Goal: Find specific page/section: Find specific page/section

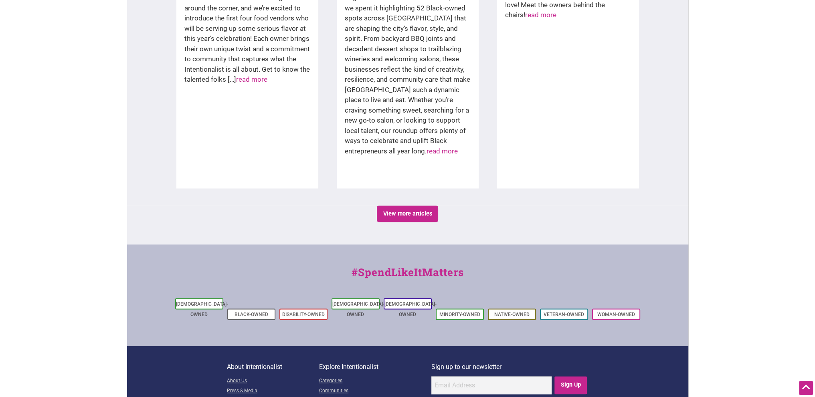
scroll to position [1374, 0]
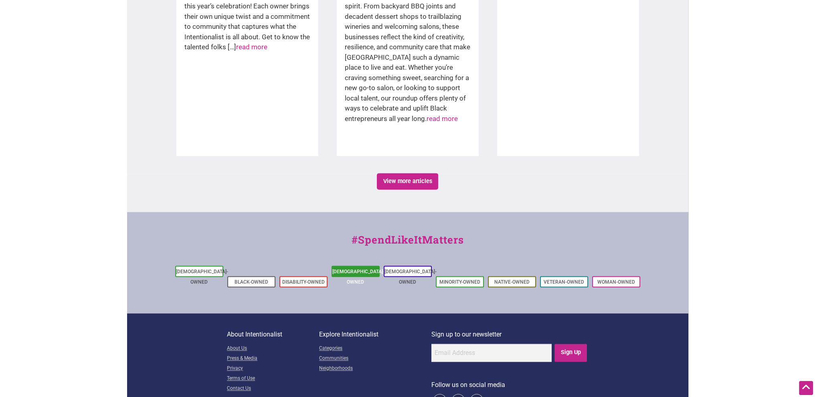
click at [362, 269] on link "[DEMOGRAPHIC_DATA]-Owned" at bounding box center [358, 277] width 52 height 16
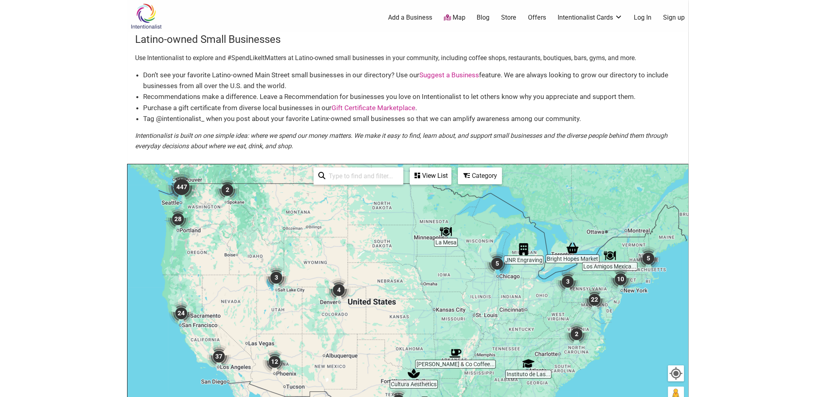
click at [350, 181] on input "search" at bounding box center [361, 176] width 73 height 16
click at [357, 176] on input "search" at bounding box center [361, 176] width 73 height 16
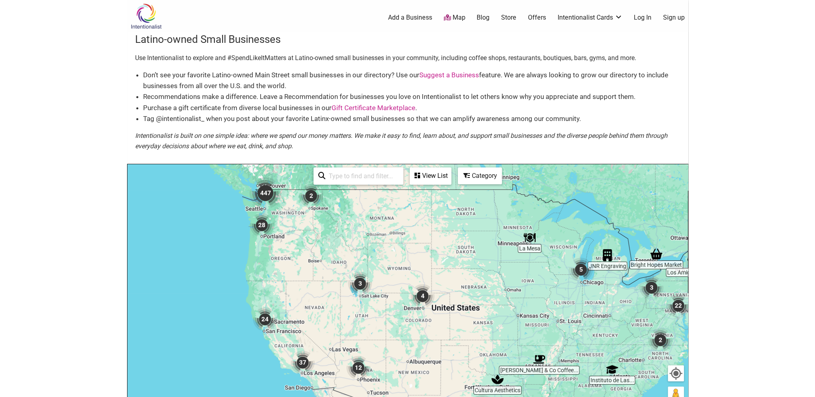
drag, startPoint x: 235, startPoint y: 247, endPoint x: 327, endPoint y: 254, distance: 92.1
click at [327, 254] on div "To navigate, press the arrow keys." at bounding box center [407, 320] width 560 height 312
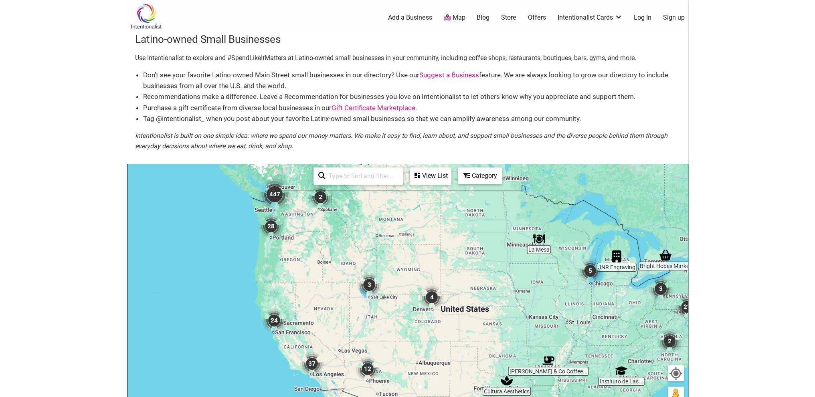
click at [336, 178] on input "search" at bounding box center [361, 176] width 73 height 16
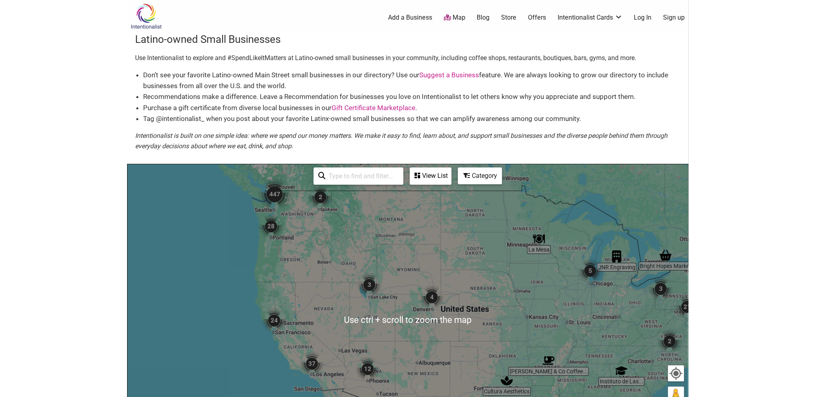
click at [275, 190] on img "447" at bounding box center [274, 194] width 38 height 38
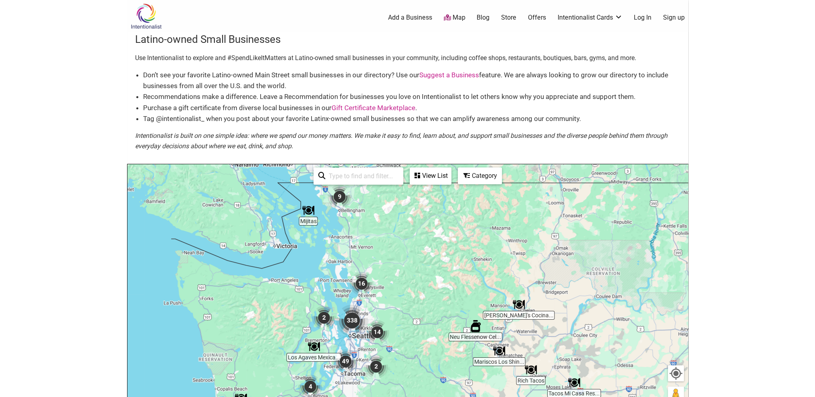
scroll to position [107, 0]
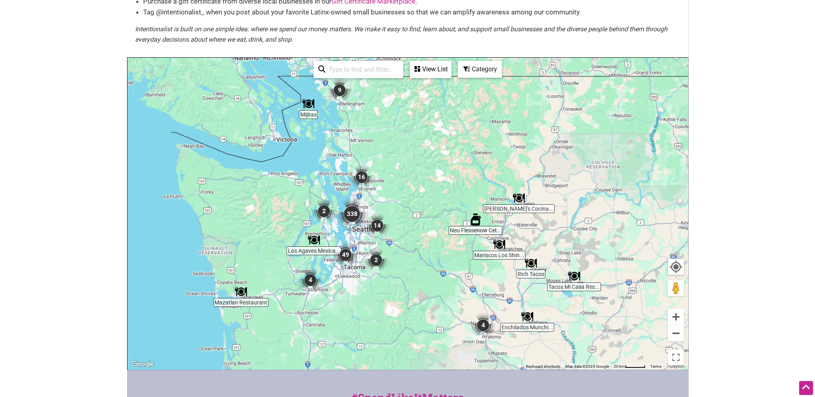
click at [351, 210] on img "338" at bounding box center [352, 214] width 38 height 38
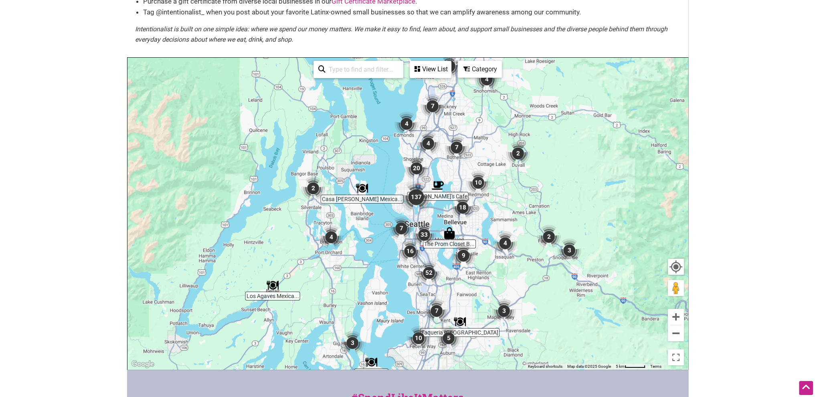
click at [416, 198] on img "137" at bounding box center [416, 197] width 38 height 38
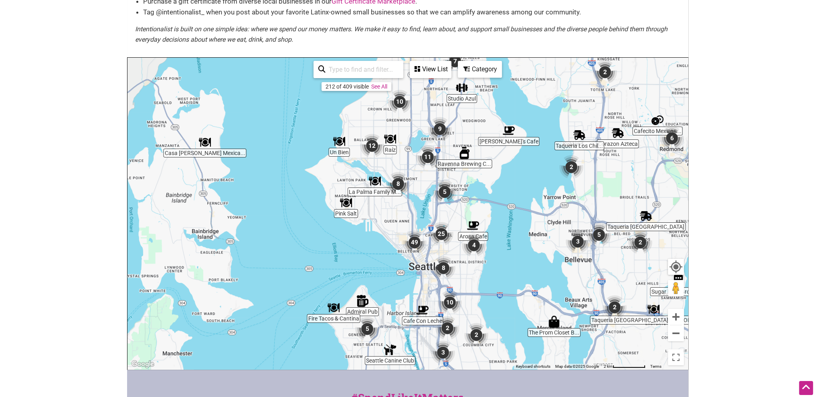
click at [436, 70] on div "View List" at bounding box center [430, 69] width 40 height 15
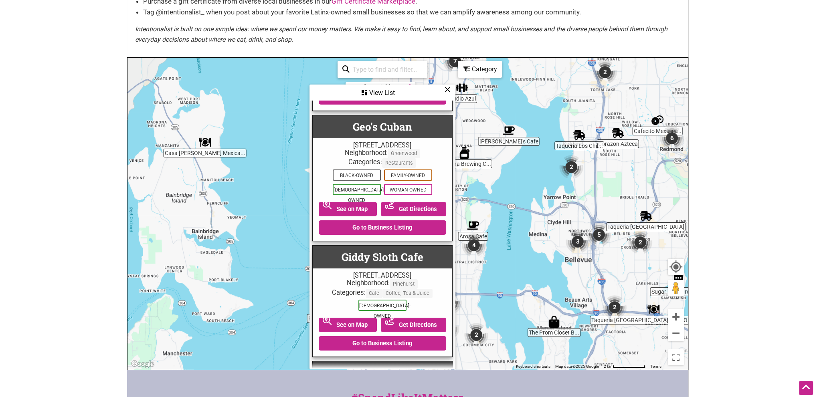
scroll to position [10154, 0]
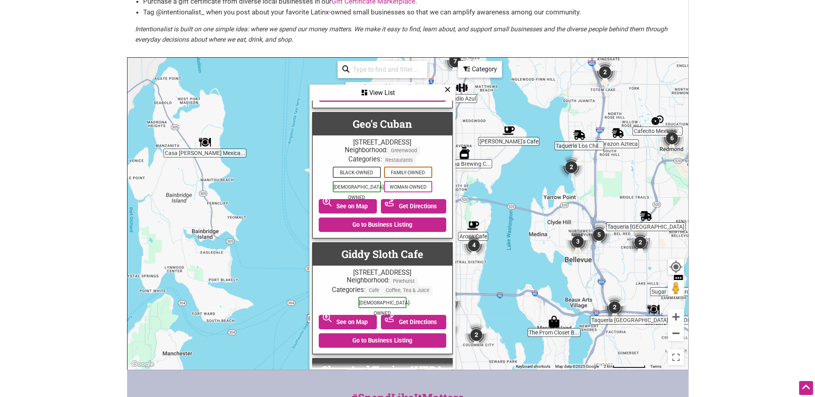
click at [32, 163] on body "× Menu 0 Add a Business Map Blog Store Offers Intentionalist Cards Buy Black Ca…" at bounding box center [407, 91] width 815 height 397
